Goal: Task Accomplishment & Management: Use online tool/utility

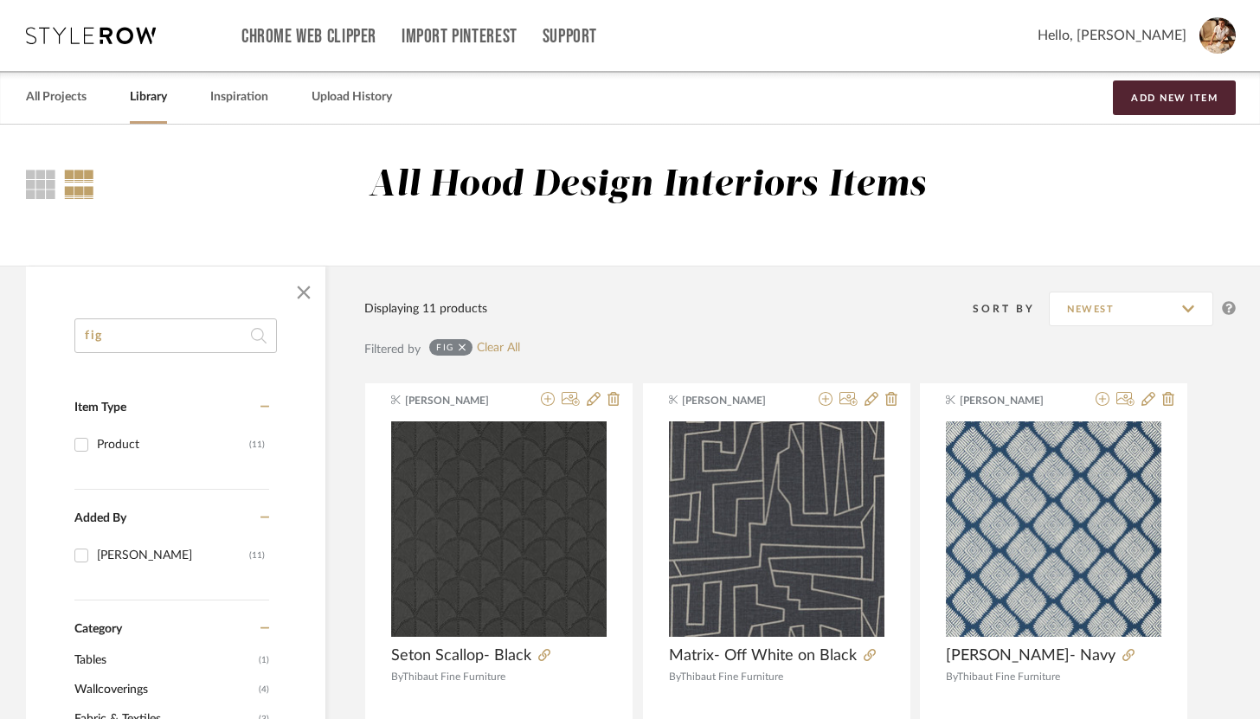
drag, startPoint x: 202, startPoint y: 341, endPoint x: 45, endPoint y: 324, distance: 158.4
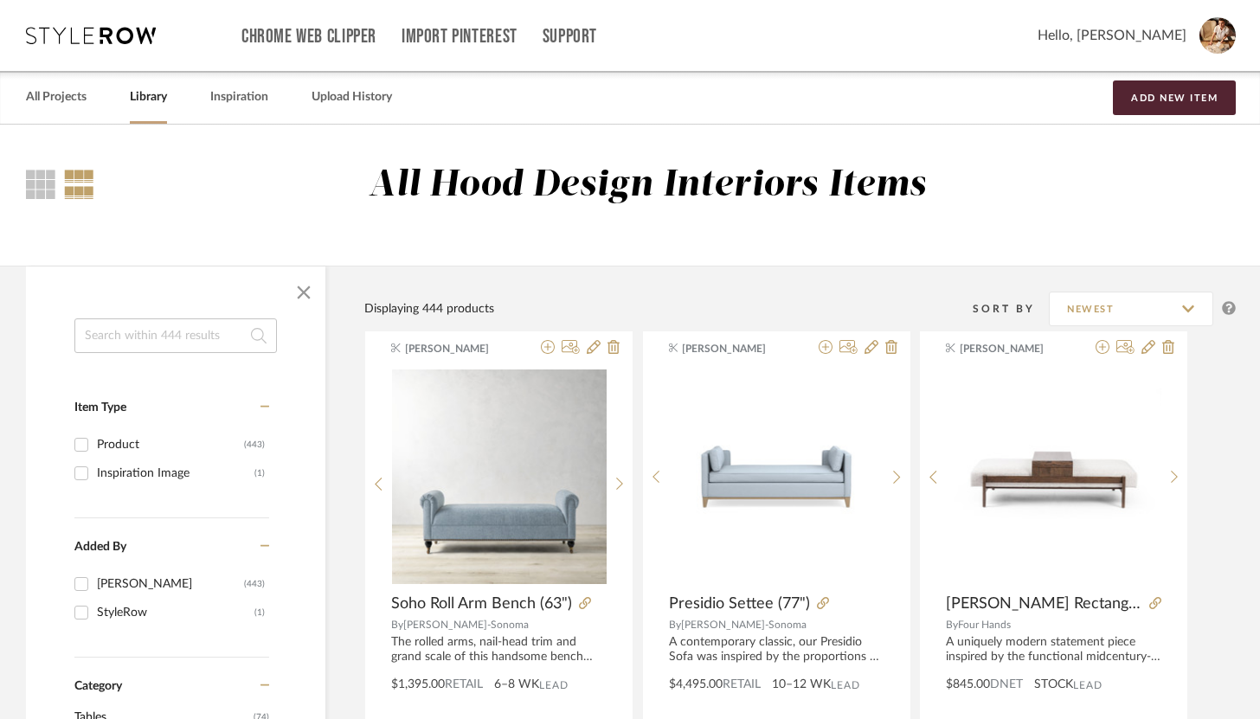
click at [227, 338] on input at bounding box center [175, 335] width 202 height 35
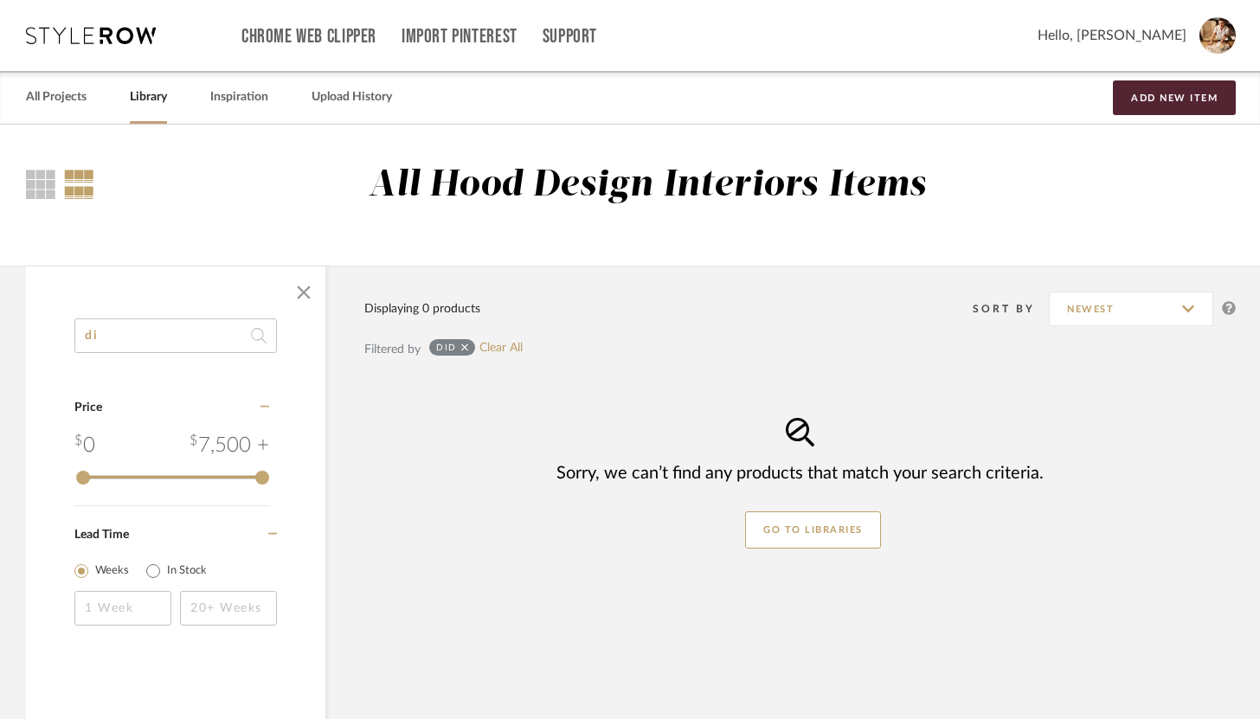
type input "d"
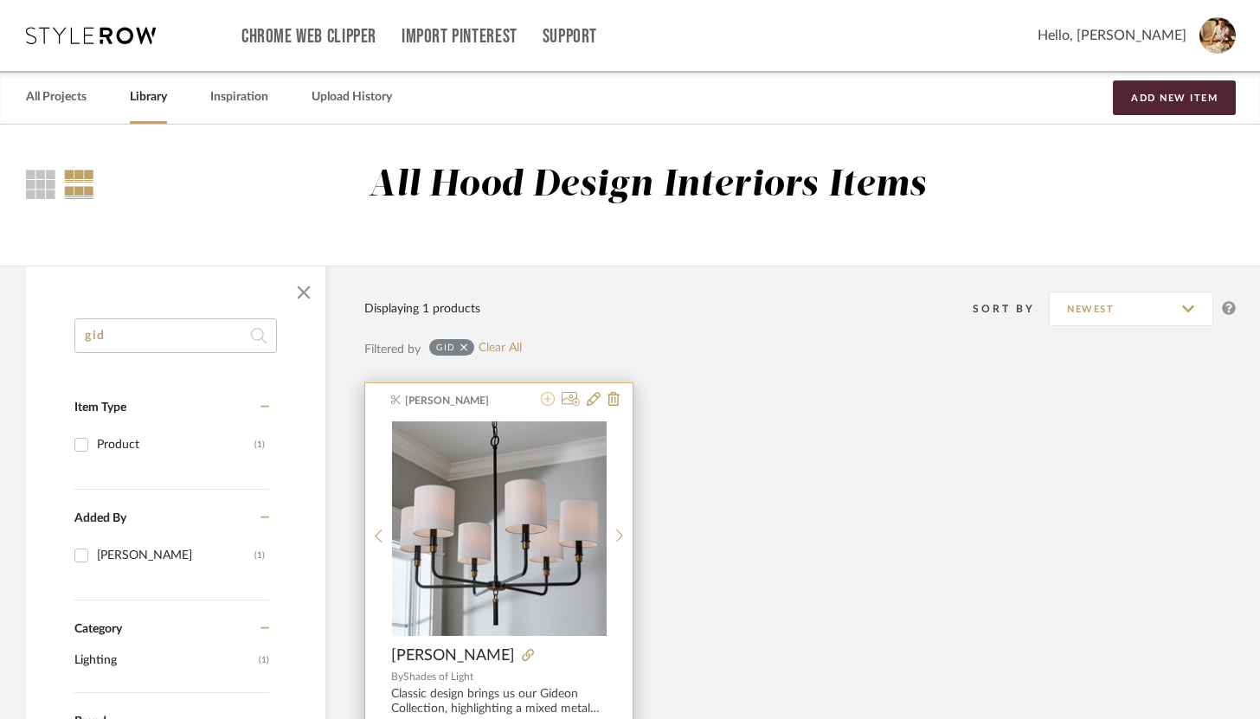
click at [552, 401] on icon at bounding box center [548, 399] width 14 height 14
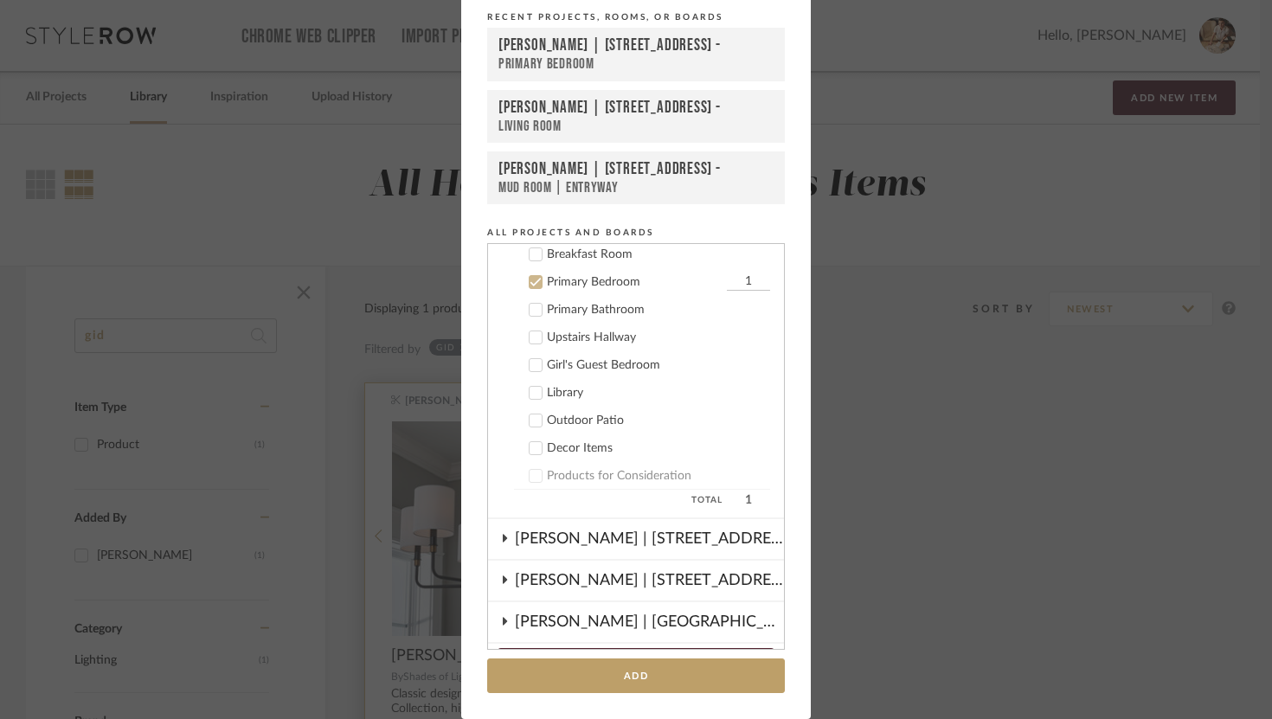
scroll to position [231, 0]
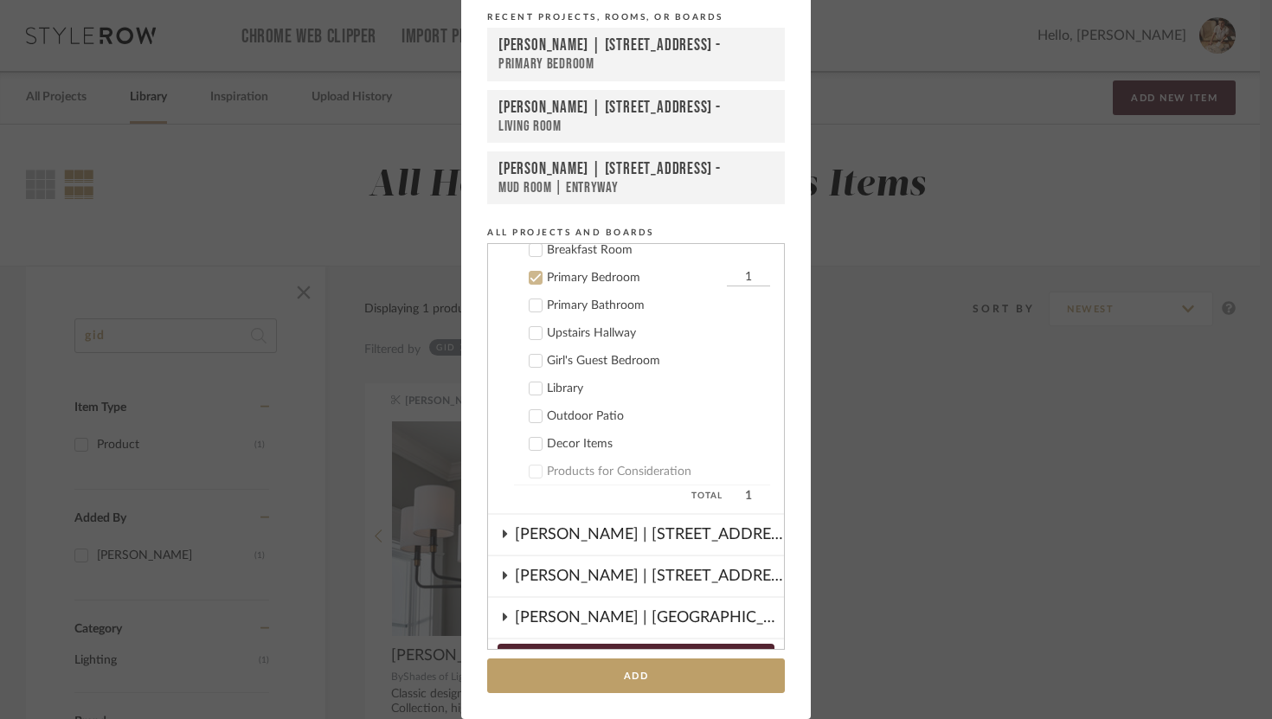
click at [532, 276] on icon at bounding box center [535, 278] width 11 height 9
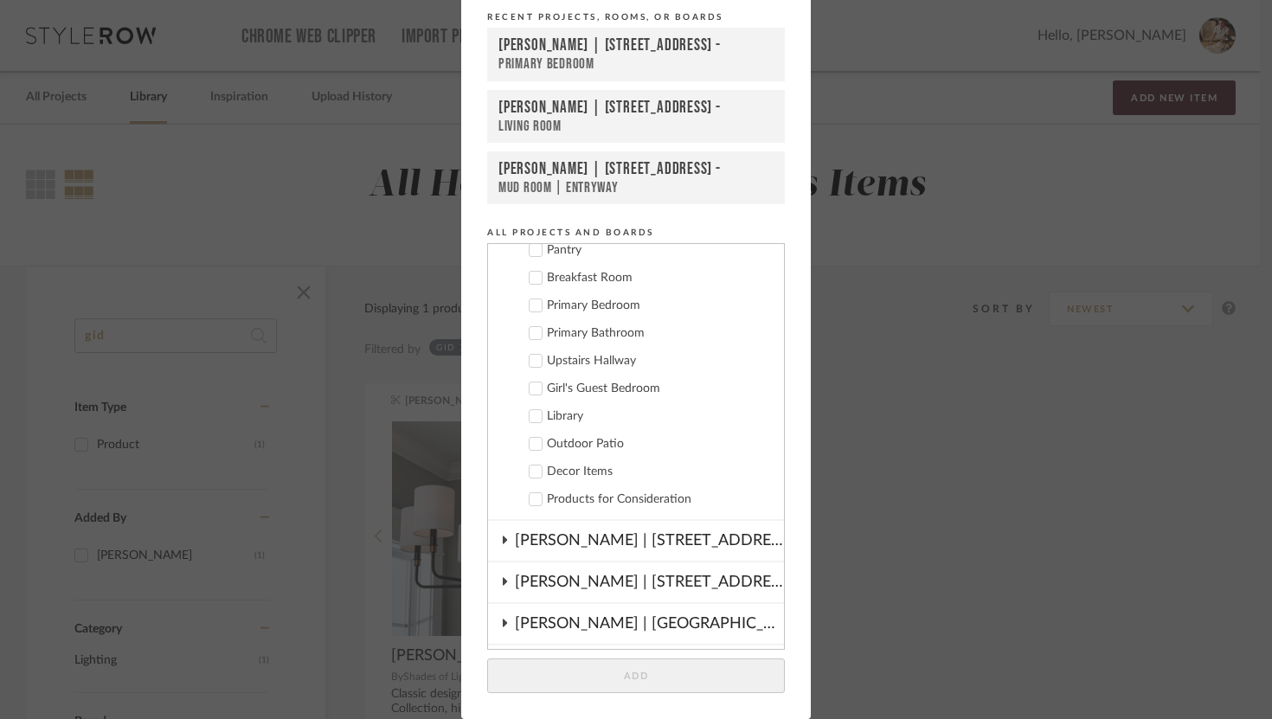
scroll to position [205, 0]
click at [503, 536] on icon at bounding box center [505, 538] width 14 height 9
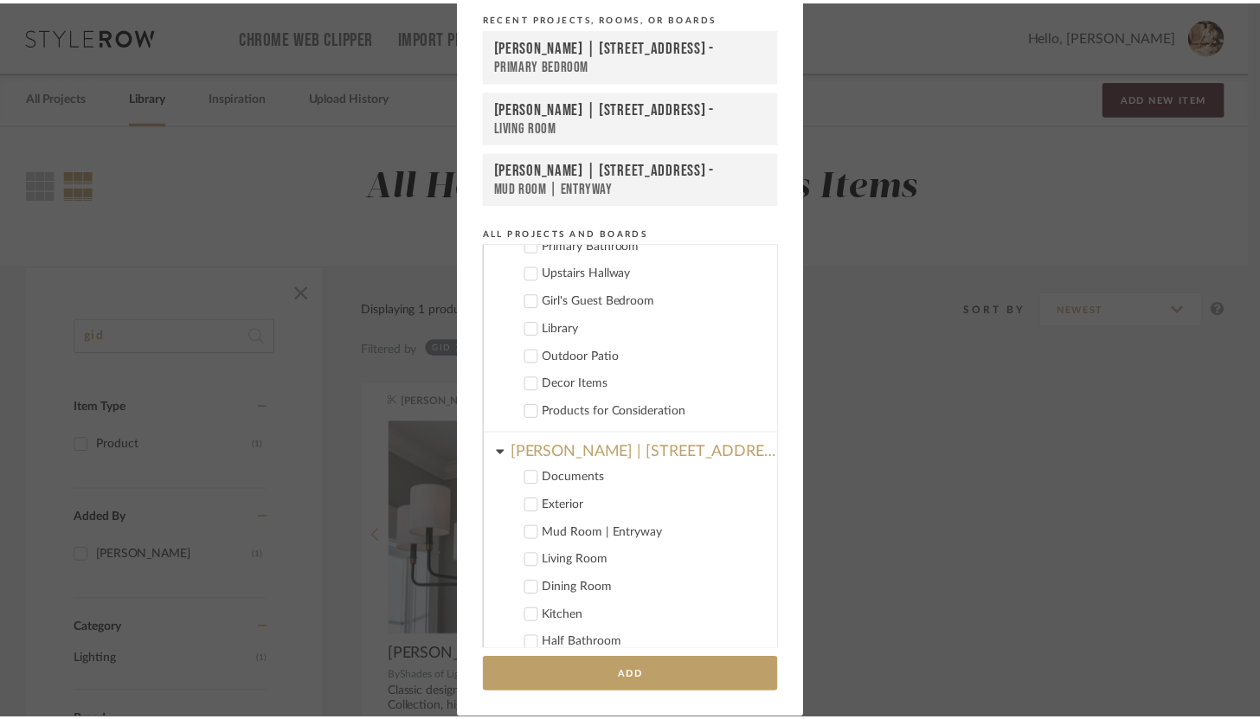
scroll to position [295, 0]
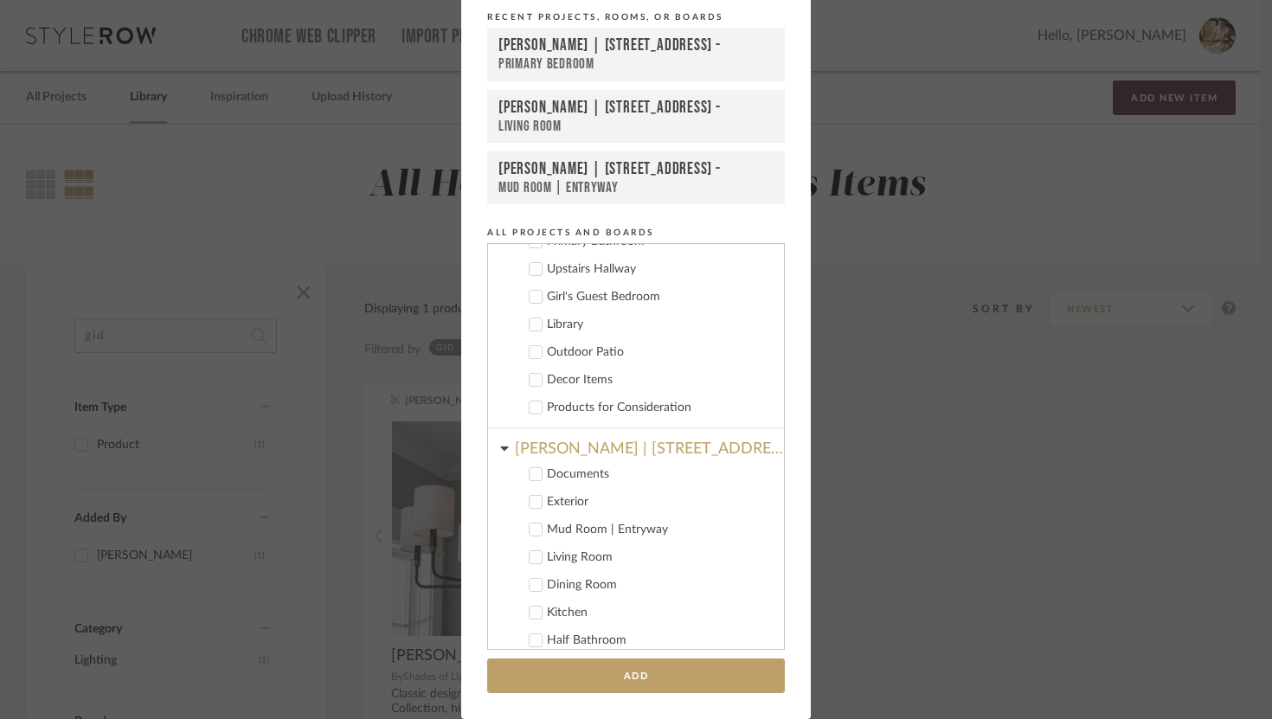
click at [532, 588] on icon at bounding box center [536, 585] width 12 height 12
click at [592, 676] on button "Add" at bounding box center [636, 675] width 298 height 35
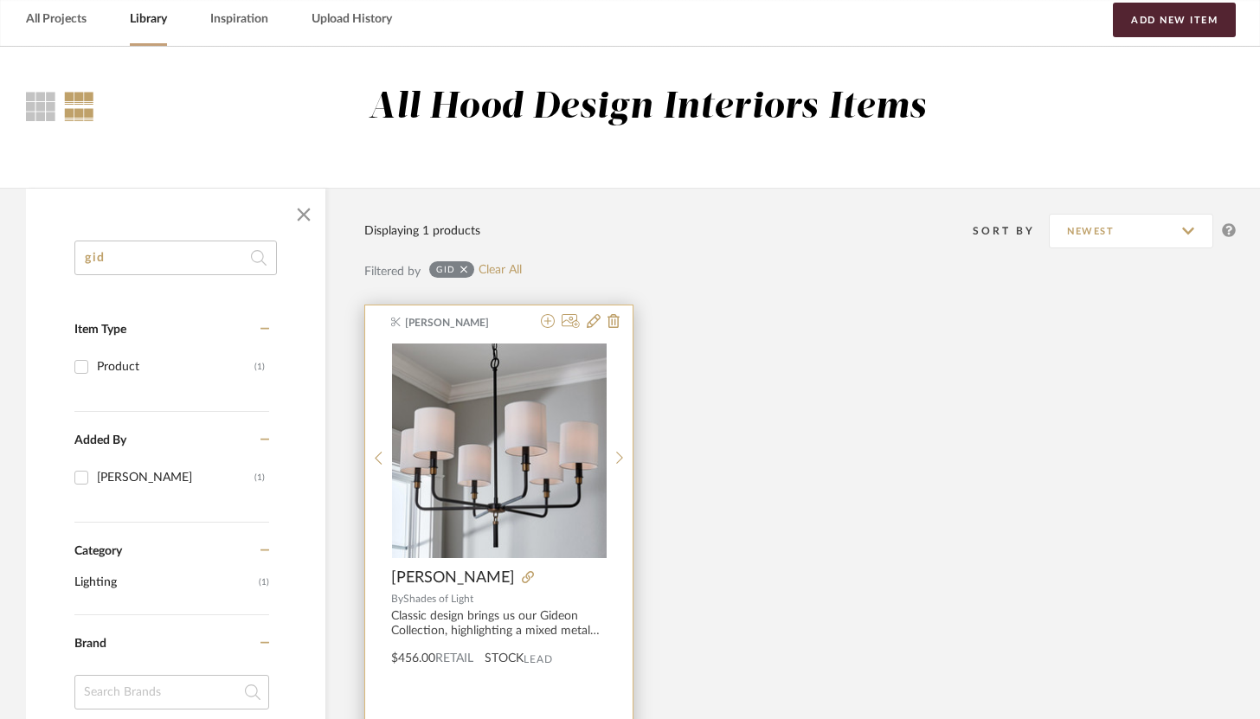
scroll to position [87, 0]
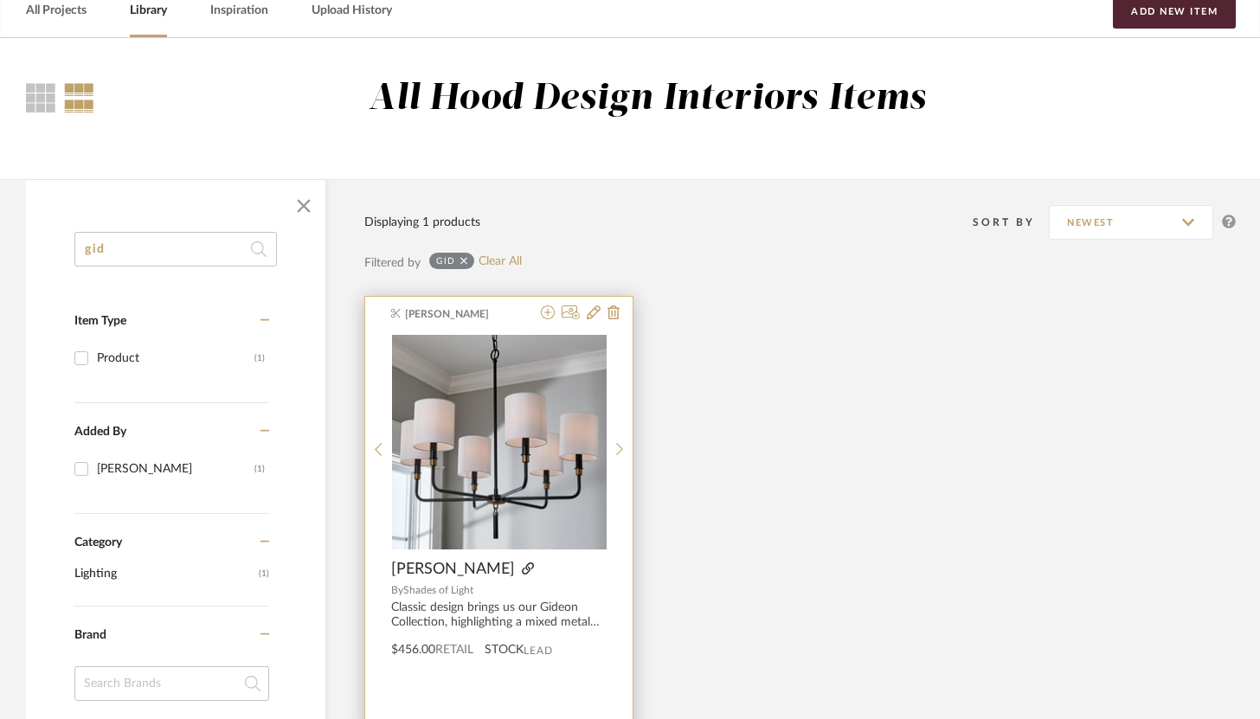
click at [531, 568] on icon at bounding box center [528, 568] width 12 height 12
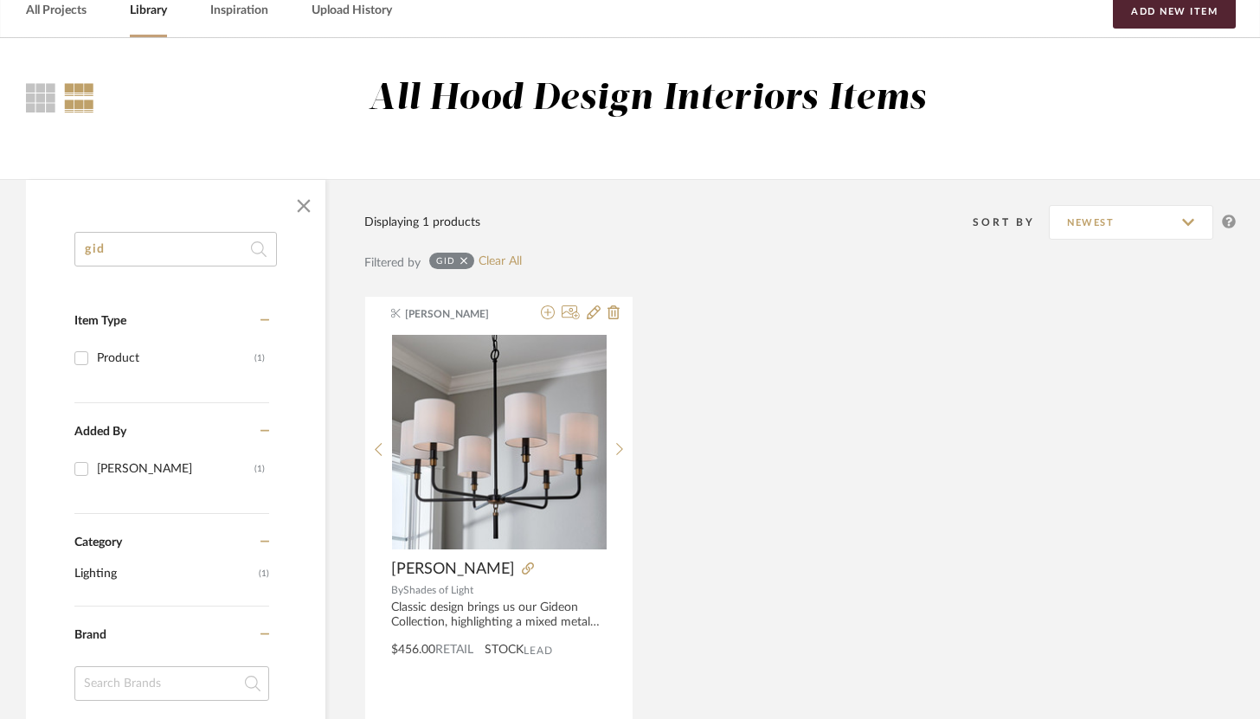
click at [179, 235] on input "gid" at bounding box center [175, 249] width 202 height 35
type input "g"
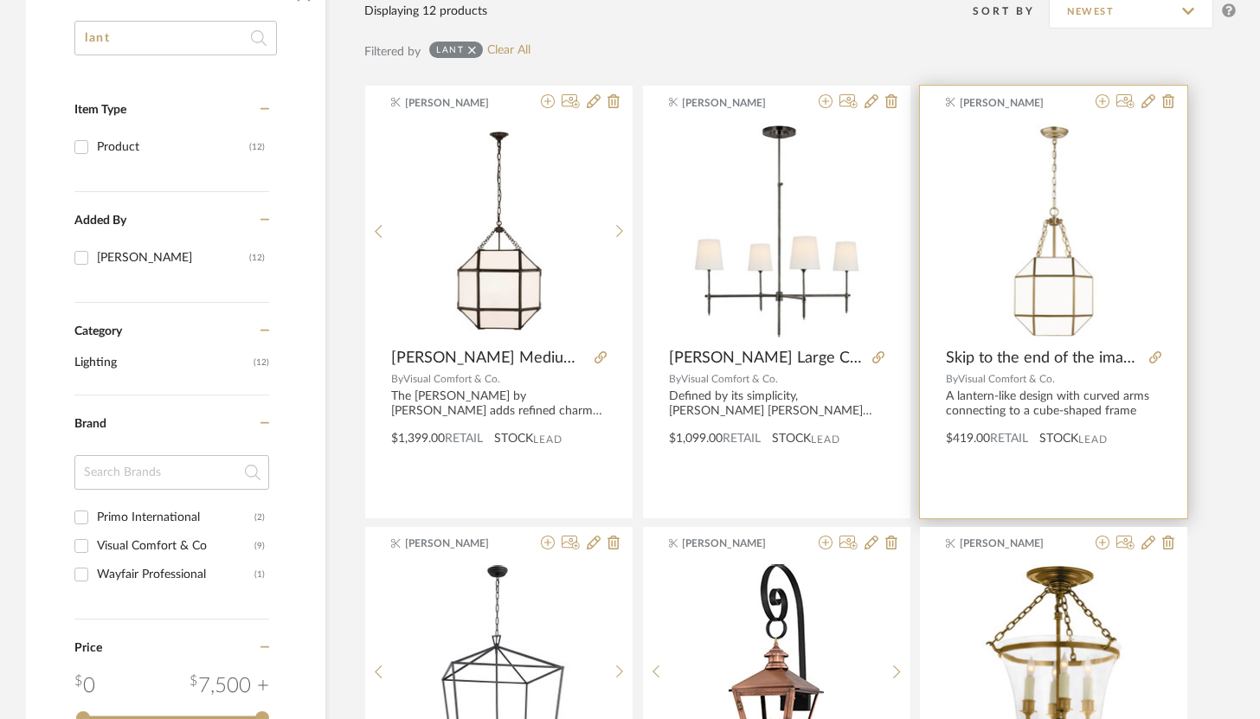
scroll to position [299, 0]
type input "lant"
click at [931, 106] on icon at bounding box center [1148, 100] width 14 height 14
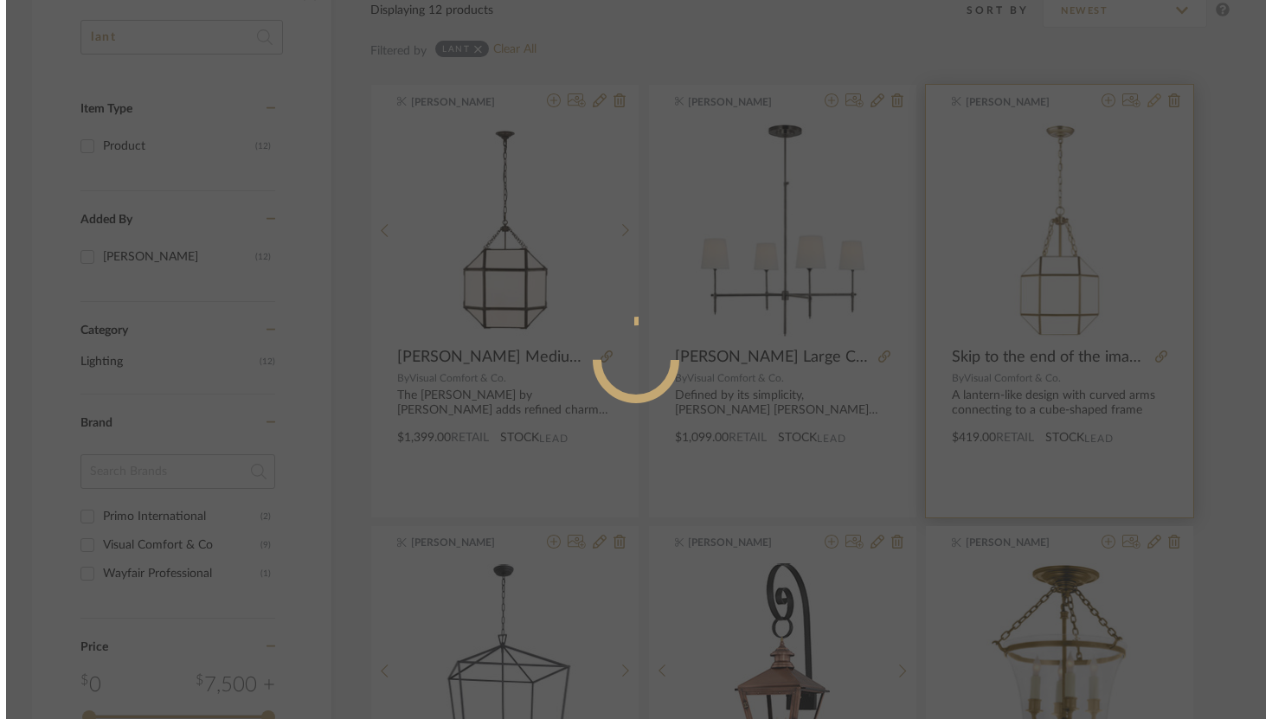
scroll to position [0, 0]
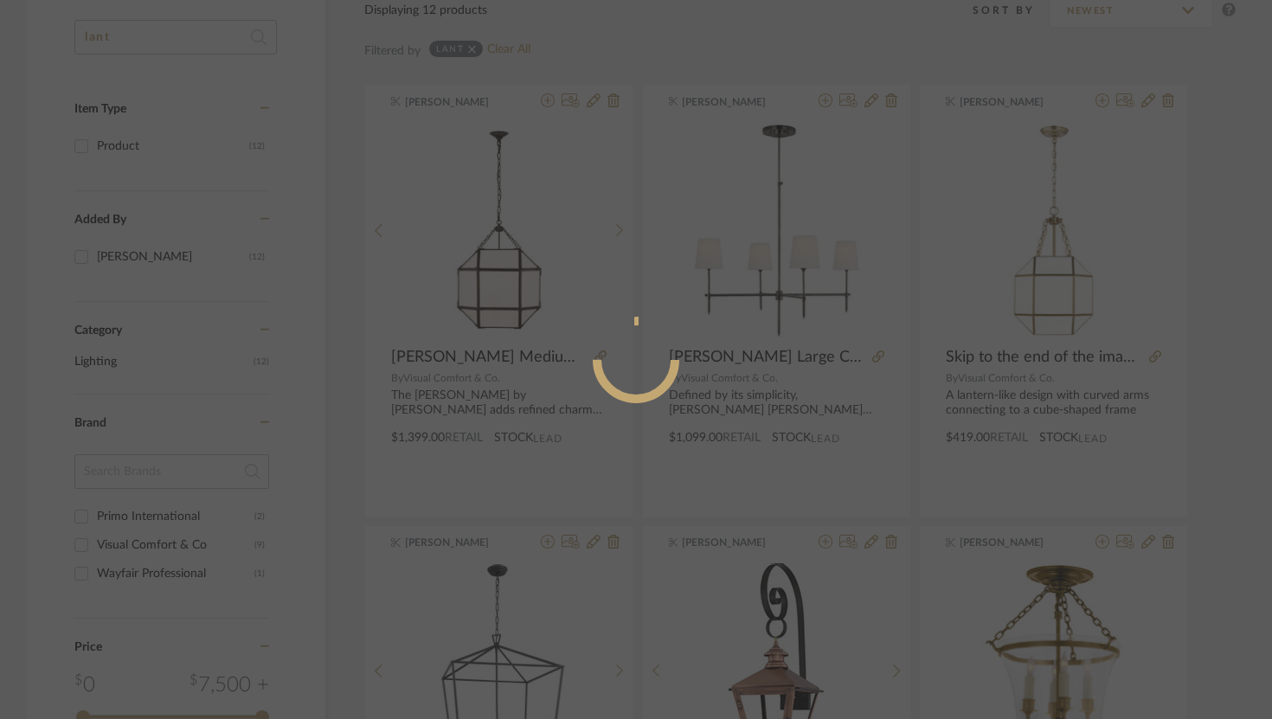
radio input "true"
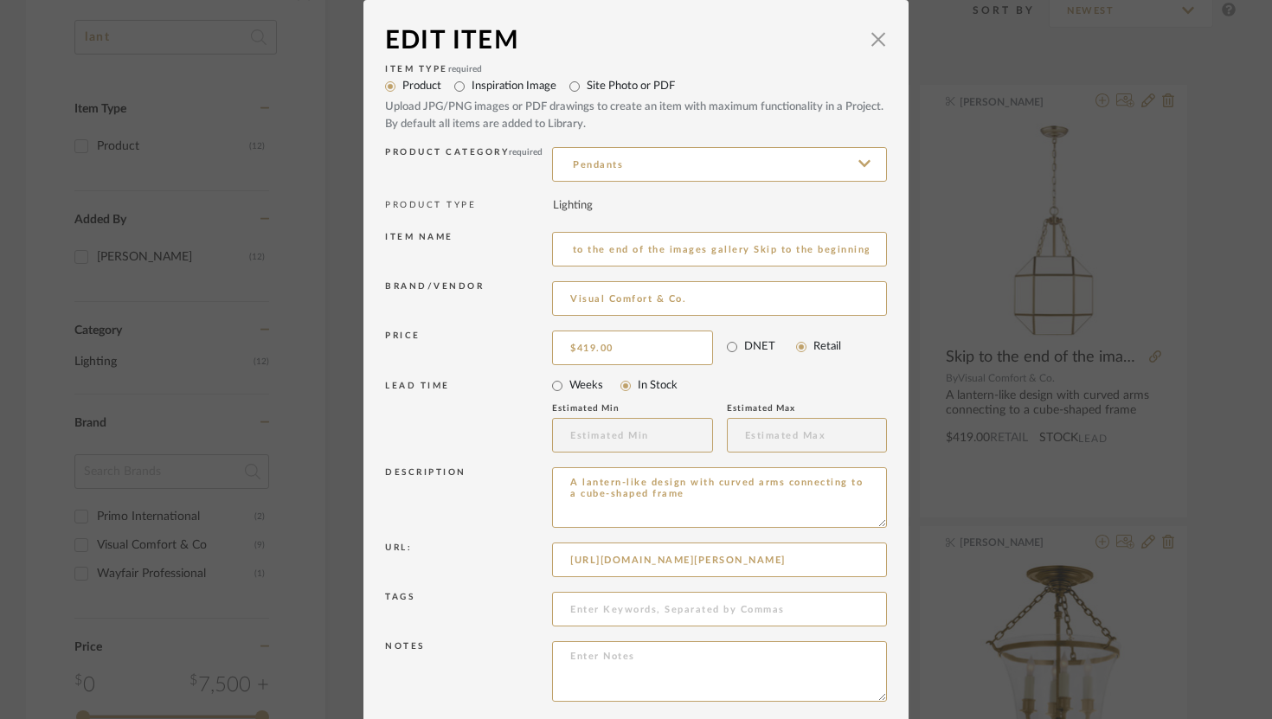
drag, startPoint x: 563, startPoint y: 246, endPoint x: 544, endPoint y: 257, distance: 22.1
click at [544, 257] on div "Item name Skip to the end of the images gallery Skip to the beginning of the im…" at bounding box center [636, 252] width 502 height 49
drag, startPoint x: 562, startPoint y: 254, endPoint x: 910, endPoint y: 305, distance: 352.3
click at [910, 305] on div "Edit Item × Item Type required Product Inspiration Image Site Photo or PDF Uplo…" at bounding box center [636, 359] width 1272 height 719
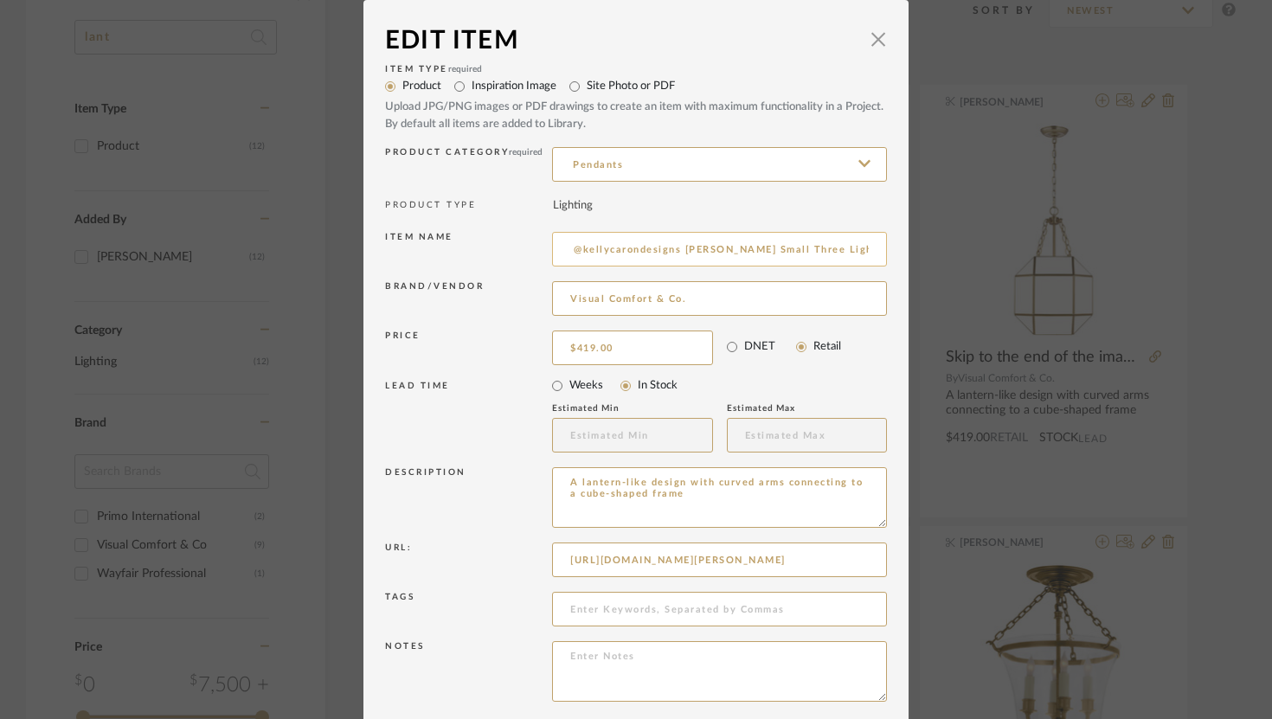
click at [678, 258] on input "Skip to the end of the images gallery Skip to the beginning of the images galle…" at bounding box center [719, 249] width 335 height 35
drag, startPoint x: 671, startPoint y: 251, endPoint x: 461, endPoint y: 238, distance: 209.8
click at [461, 238] on div "Item name Skip to the end of the images gallery Skip to the beginning of the im…" at bounding box center [636, 252] width 502 height 49
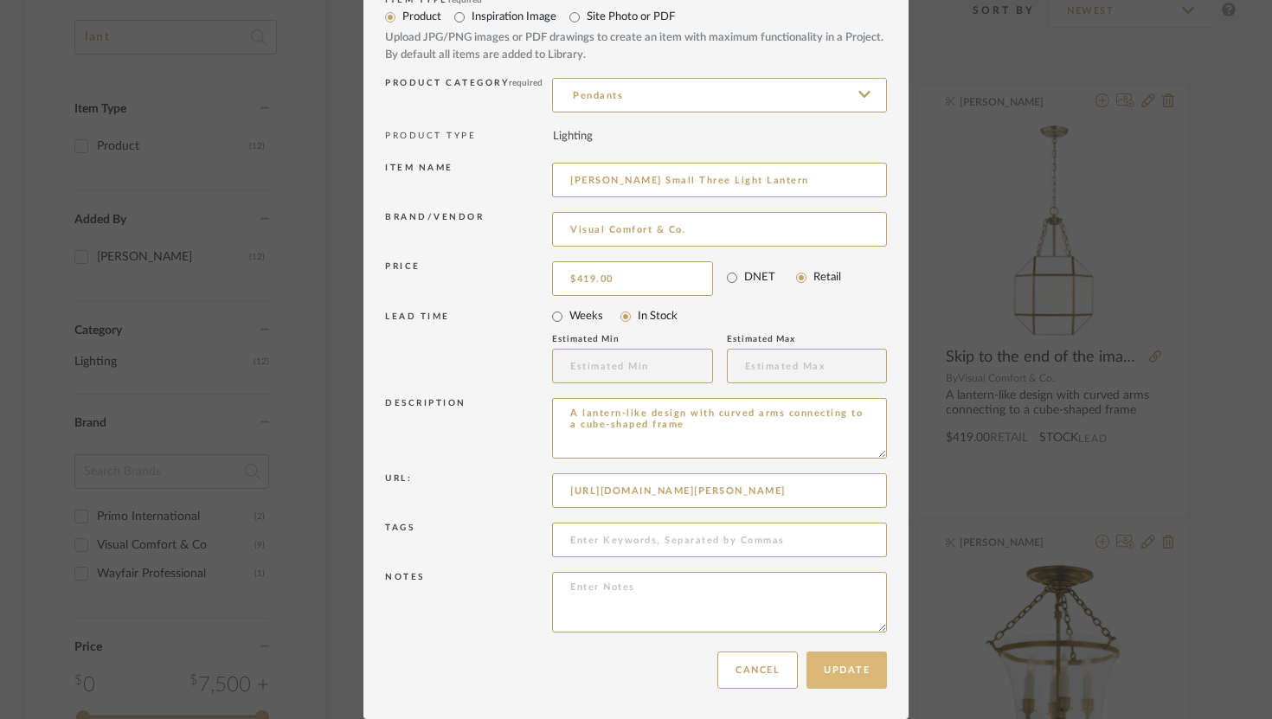
type input "[PERSON_NAME] Small Three Light Lantern"
click at [851, 687] on button "Update" at bounding box center [846, 670] width 80 height 37
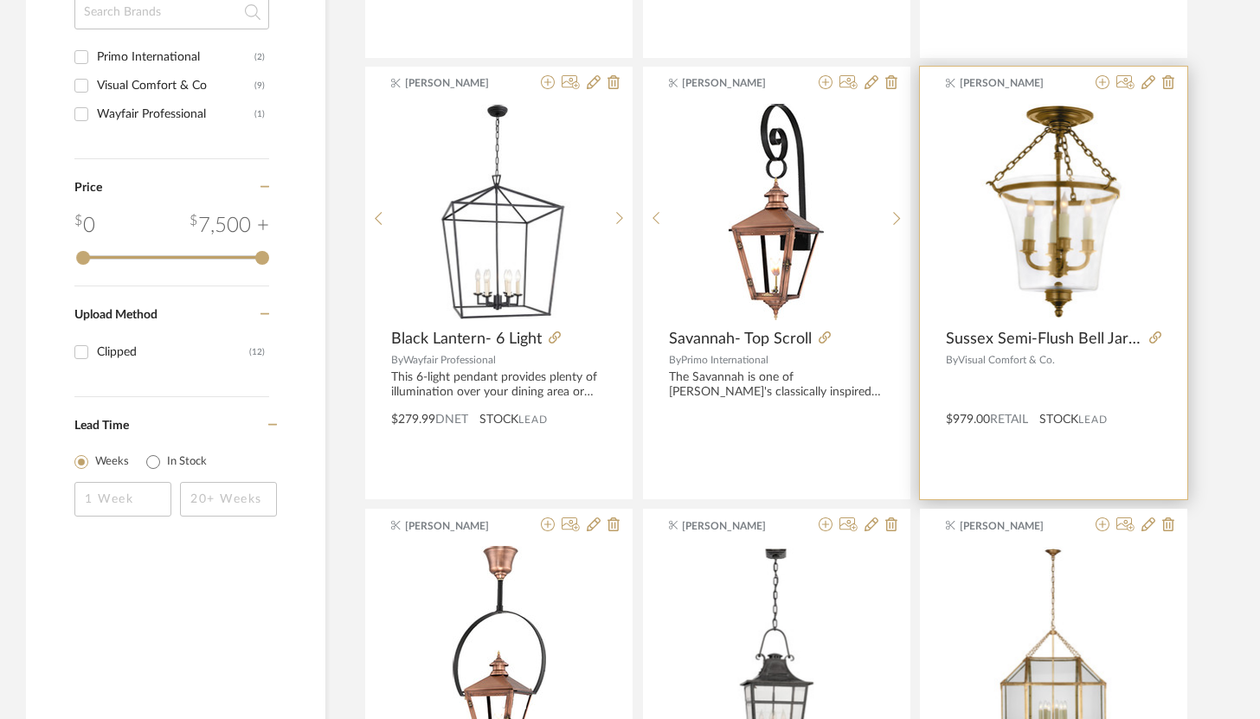
scroll to position [757, 0]
click at [931, 344] on icon at bounding box center [1155, 338] width 12 height 12
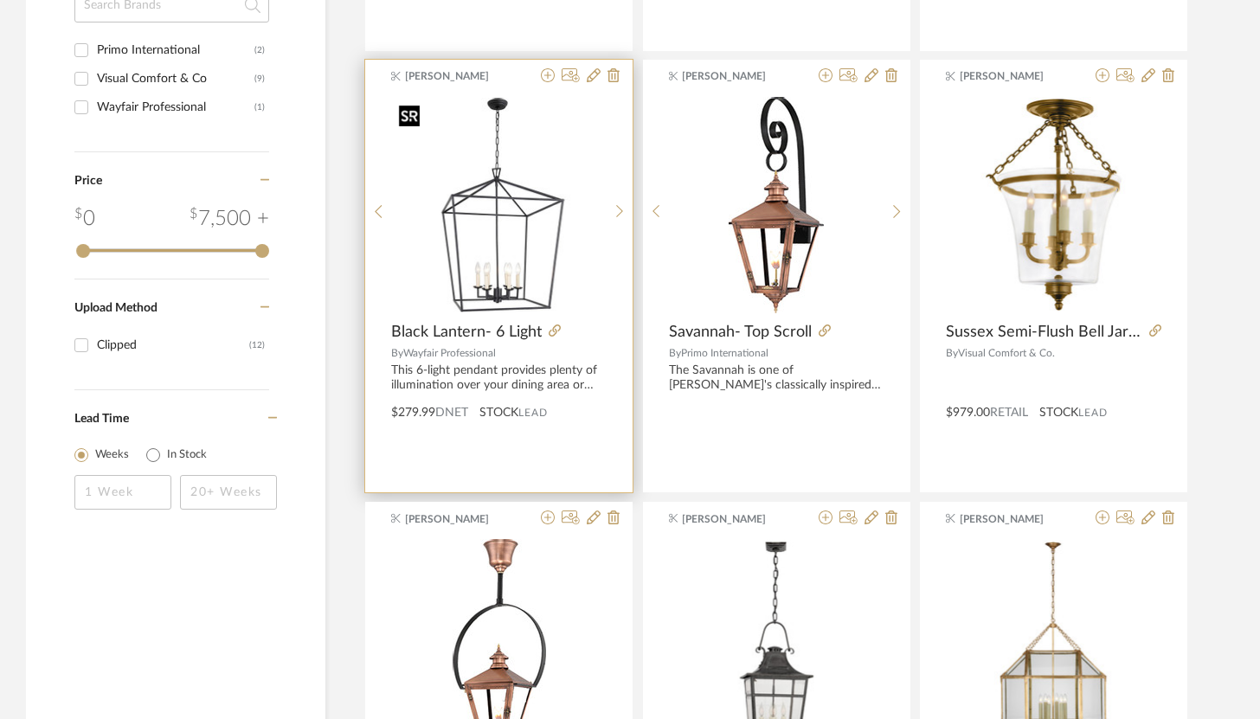
scroll to position [764, 0]
